Goal: Register for event/course

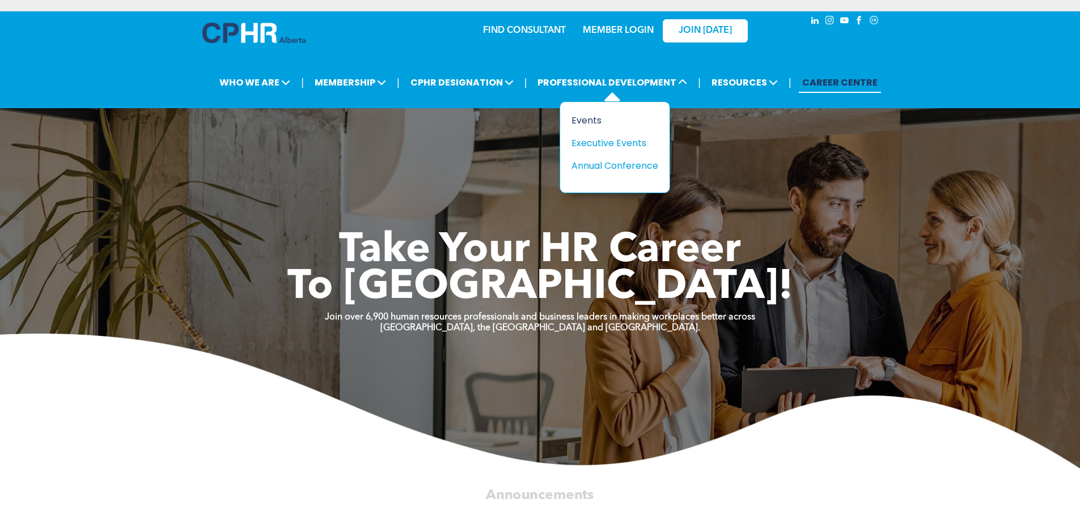
click at [586, 124] on div "Events" at bounding box center [610, 120] width 78 height 14
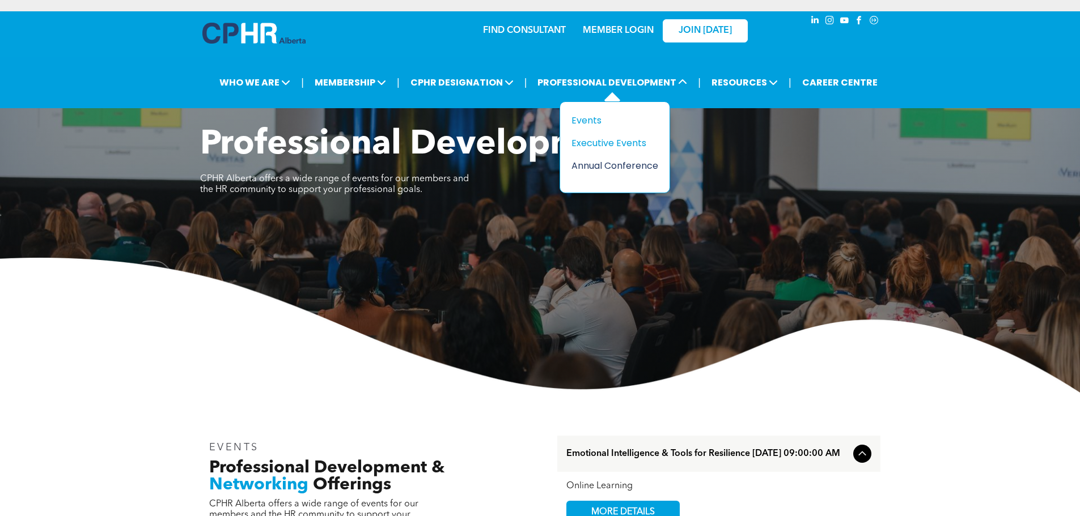
click at [588, 166] on div "Annual Conference" at bounding box center [610, 166] width 78 height 14
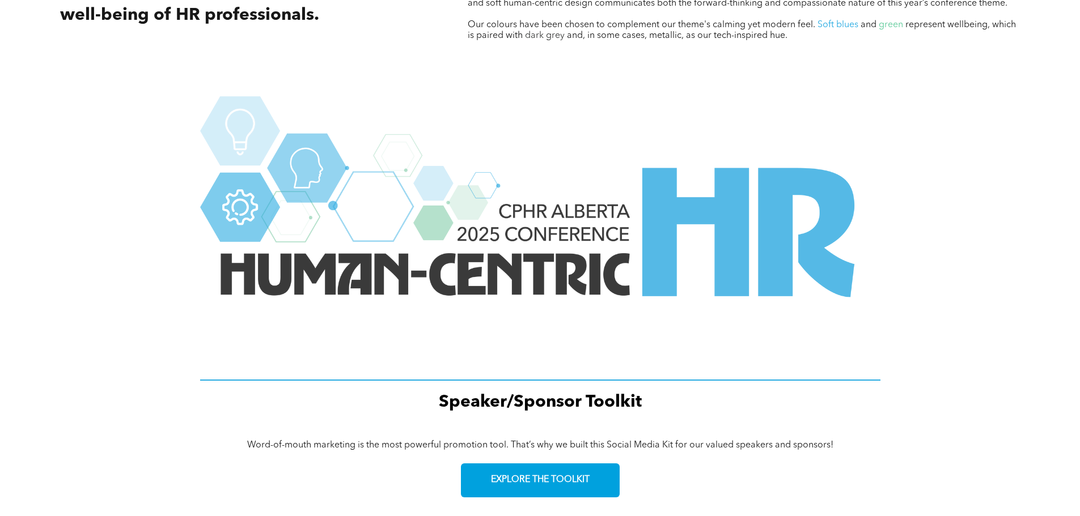
scroll to position [1523, 0]
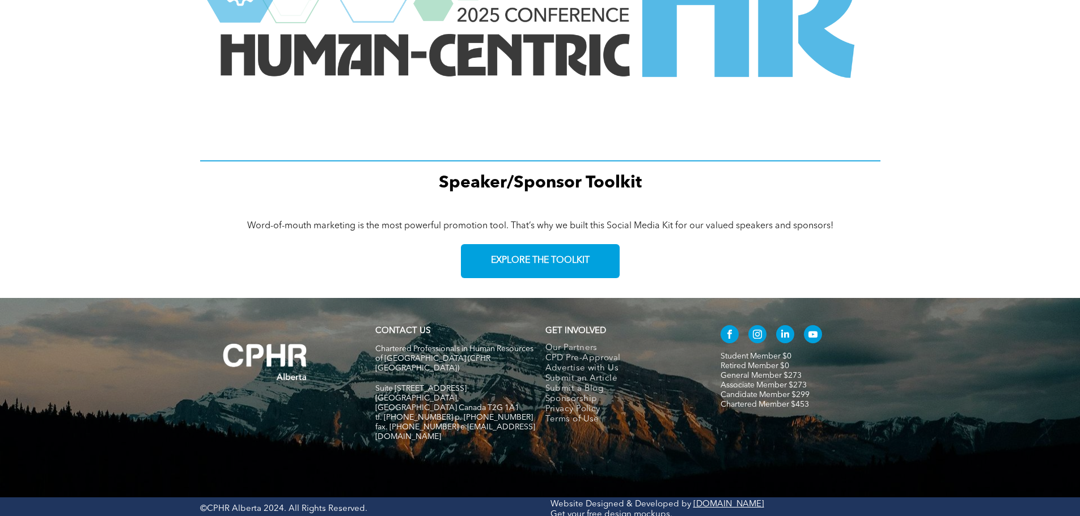
click at [738, 392] on link "Candidate Member $299" at bounding box center [765, 395] width 89 height 8
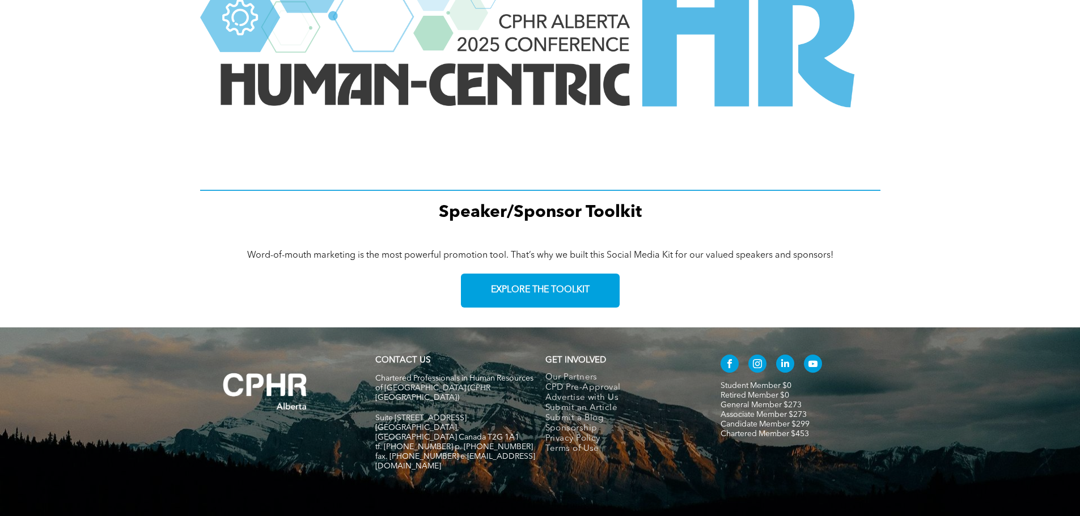
scroll to position [1523, 0]
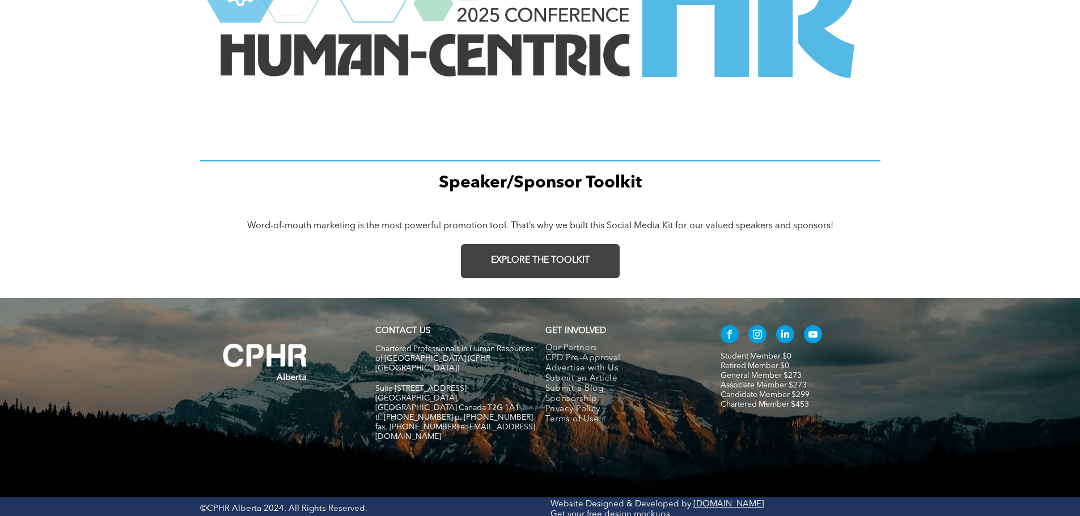
click at [548, 257] on span "EXPLORE THE TOOLKIT" at bounding box center [540, 261] width 99 height 11
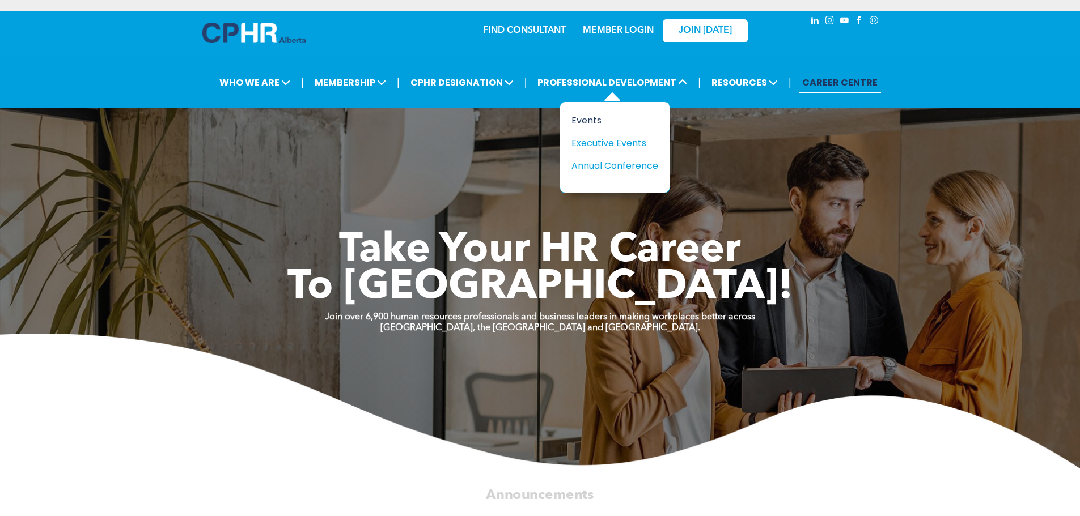
click at [599, 120] on div "Events" at bounding box center [610, 120] width 78 height 14
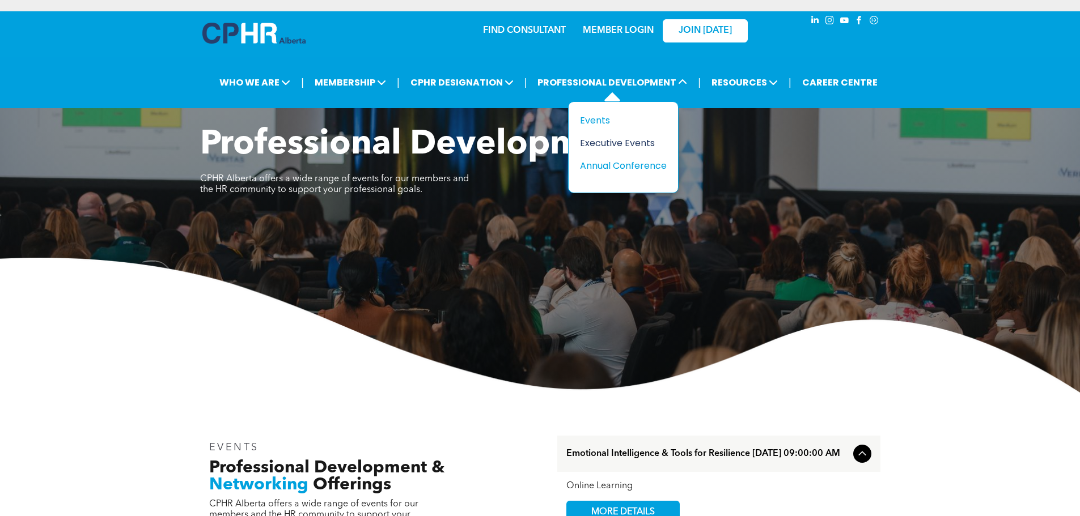
click at [596, 141] on div "Executive Events" at bounding box center [619, 143] width 78 height 14
